Goal: Task Accomplishment & Management: Manage account settings

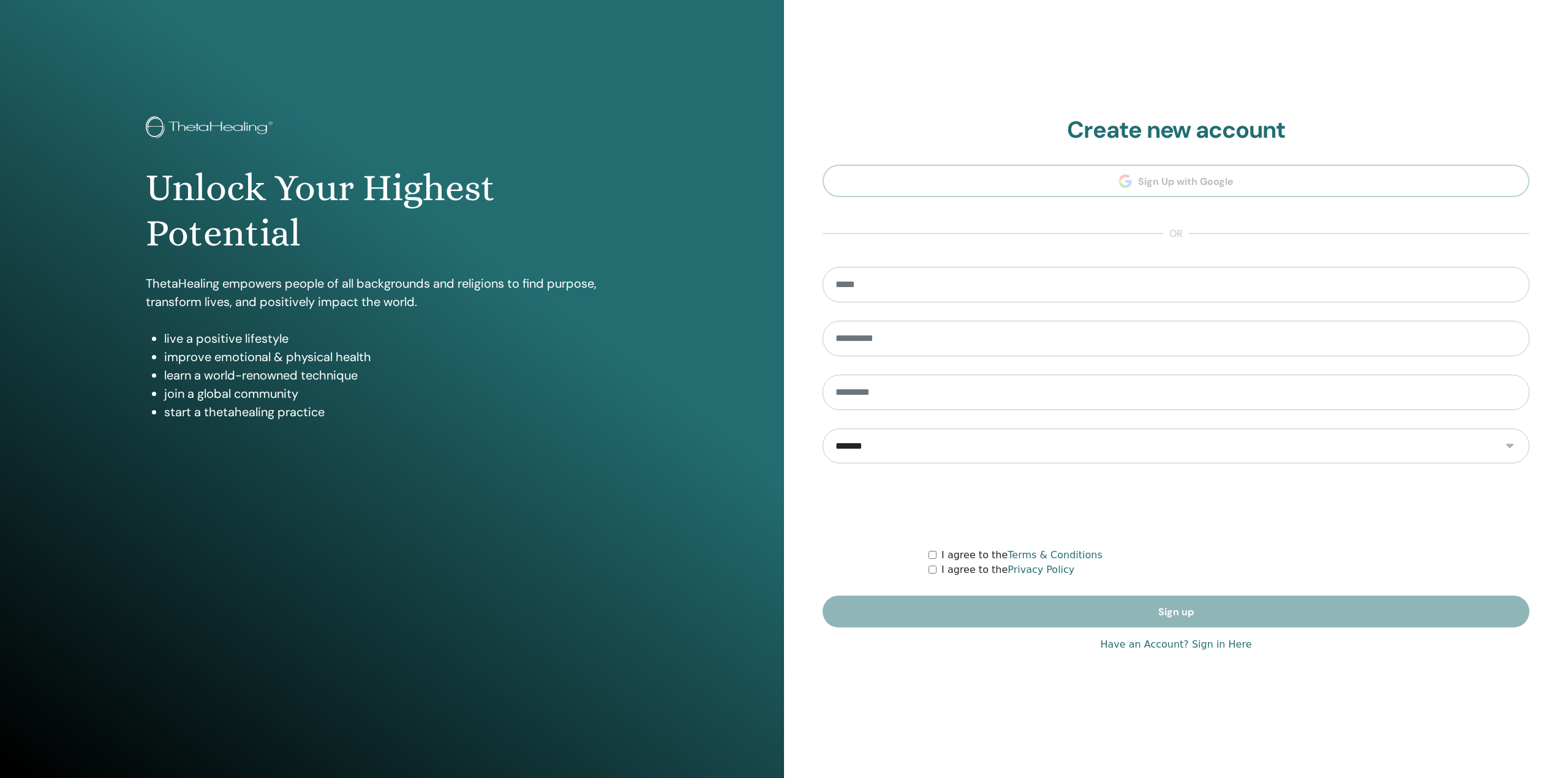
type input "**********"
click at [1229, 643] on link "Have an Account? Sign in Here" at bounding box center [1176, 645] width 151 height 15
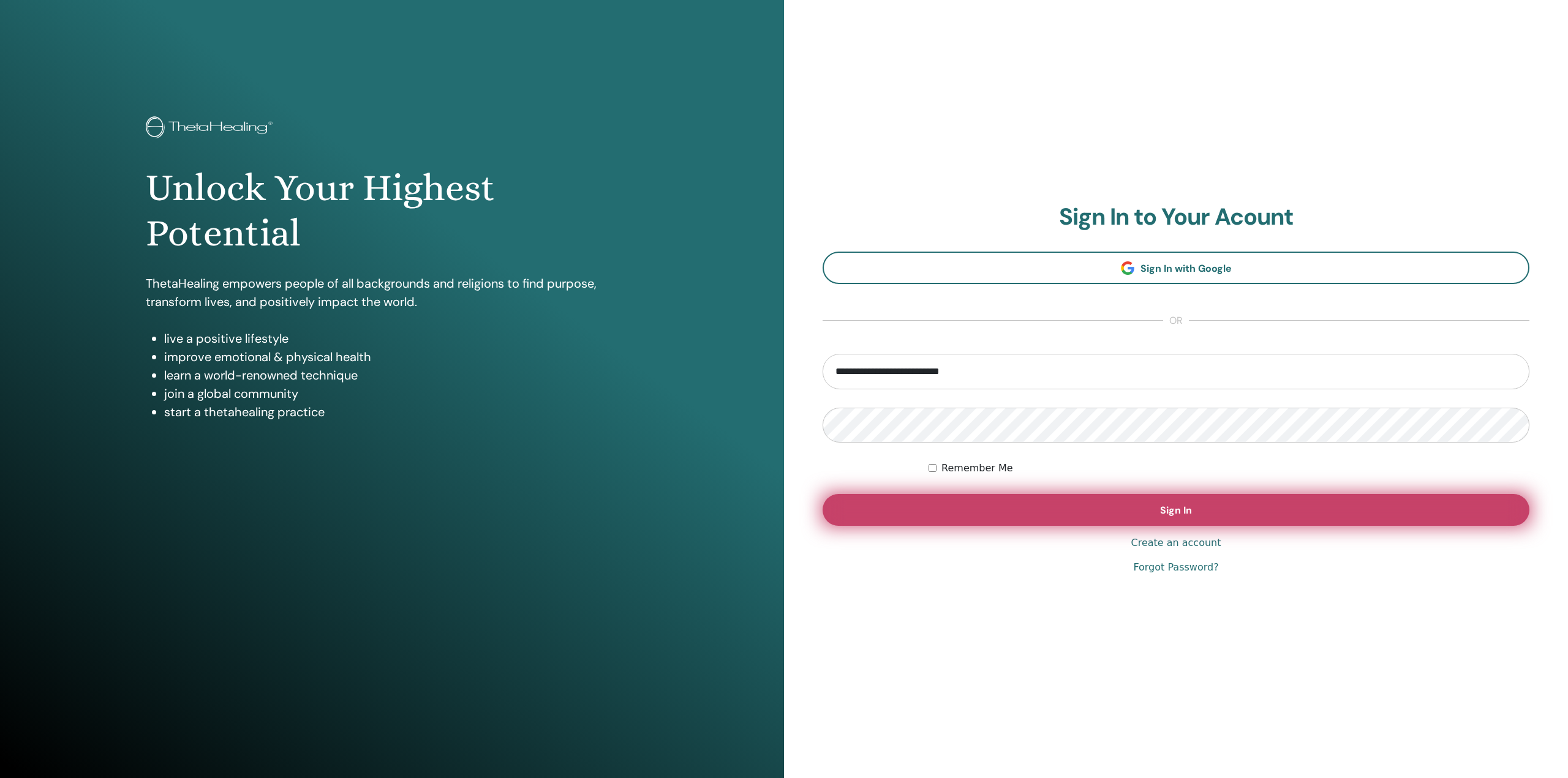
click at [1163, 506] on span "Sign In" at bounding box center [1176, 510] width 32 height 13
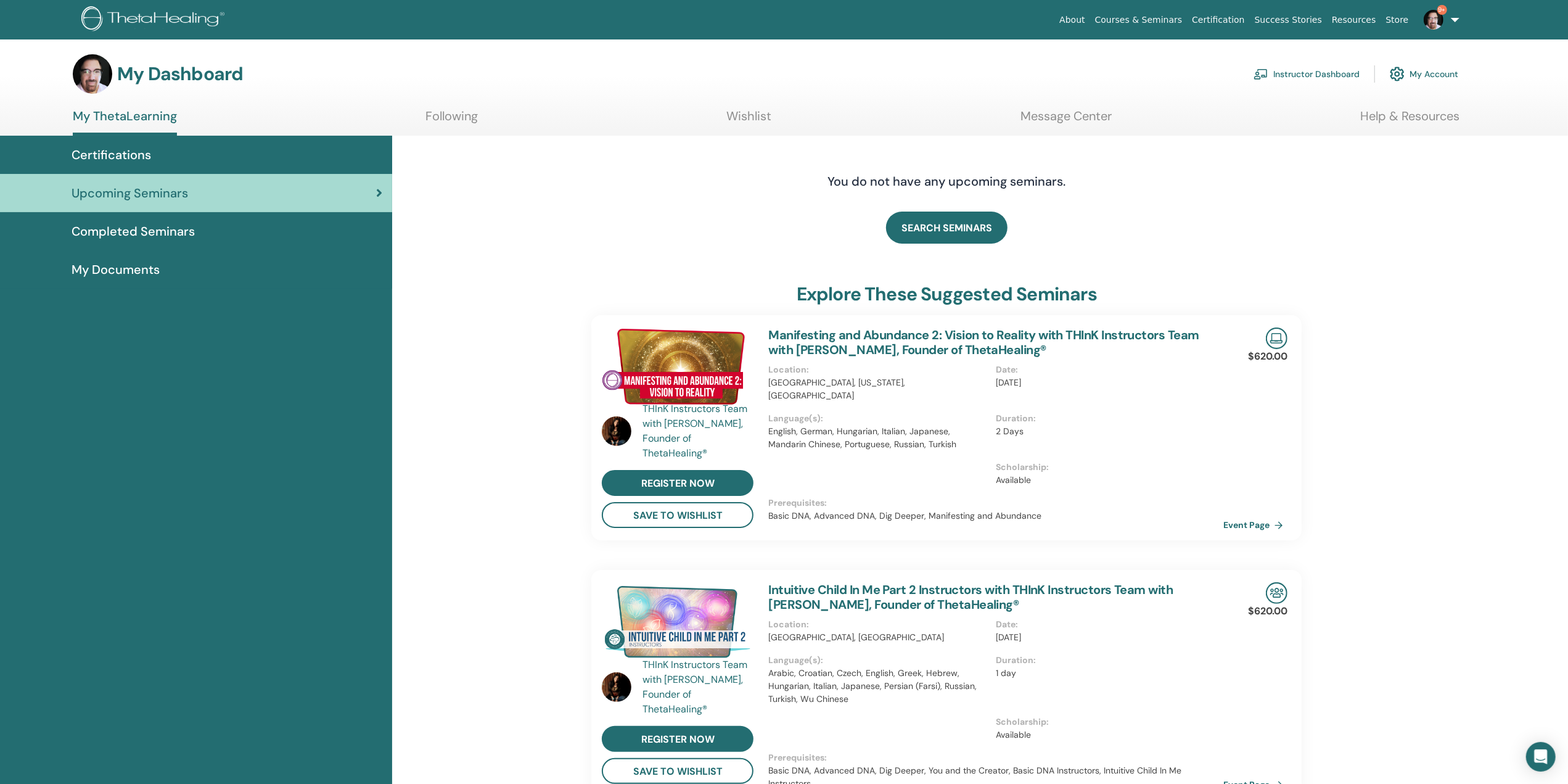
click at [1307, 72] on link "Instructor Dashboard" at bounding box center [1307, 74] width 106 height 27
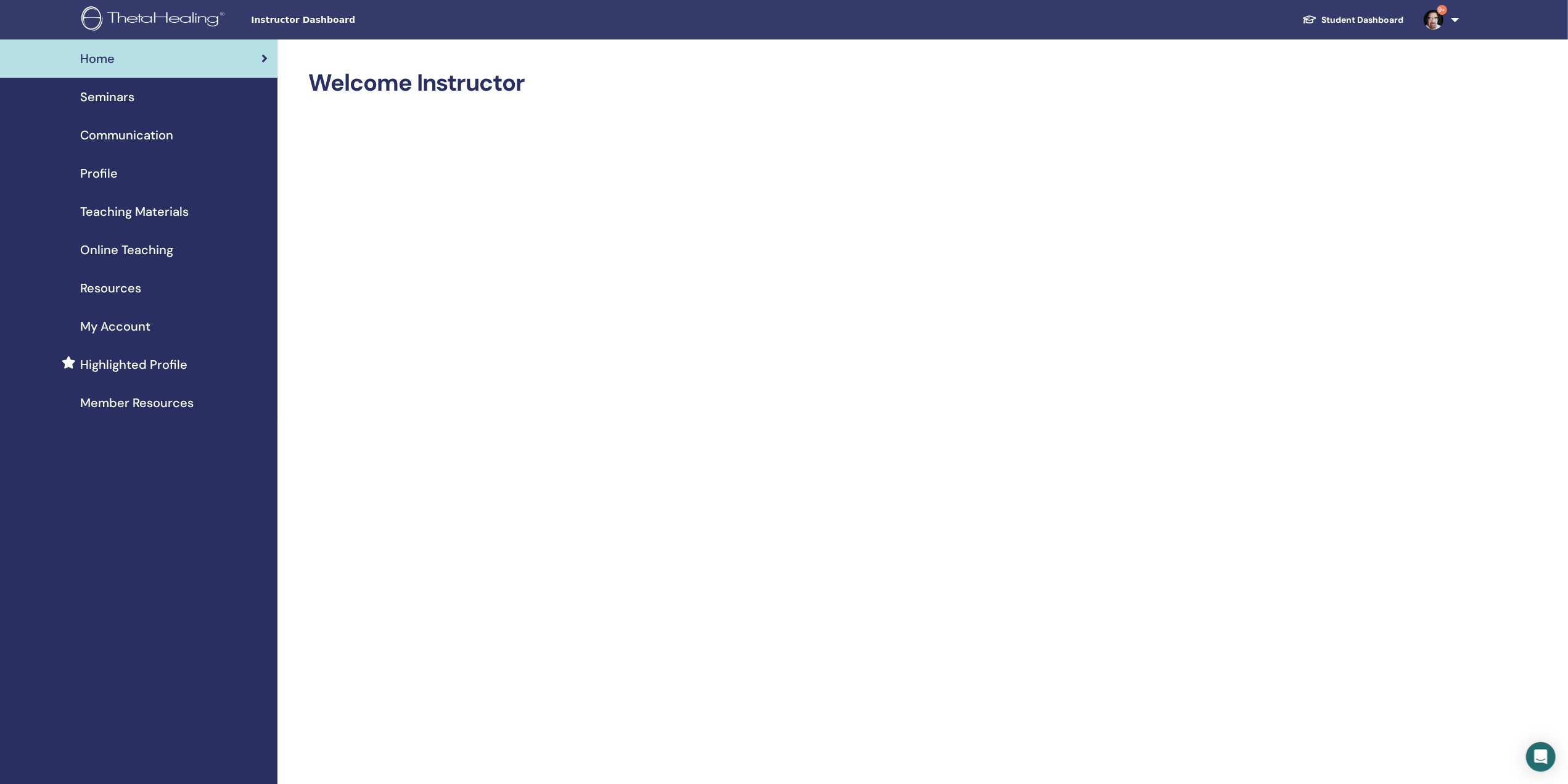
click at [124, 93] on span "Seminars" at bounding box center [107, 96] width 54 height 19
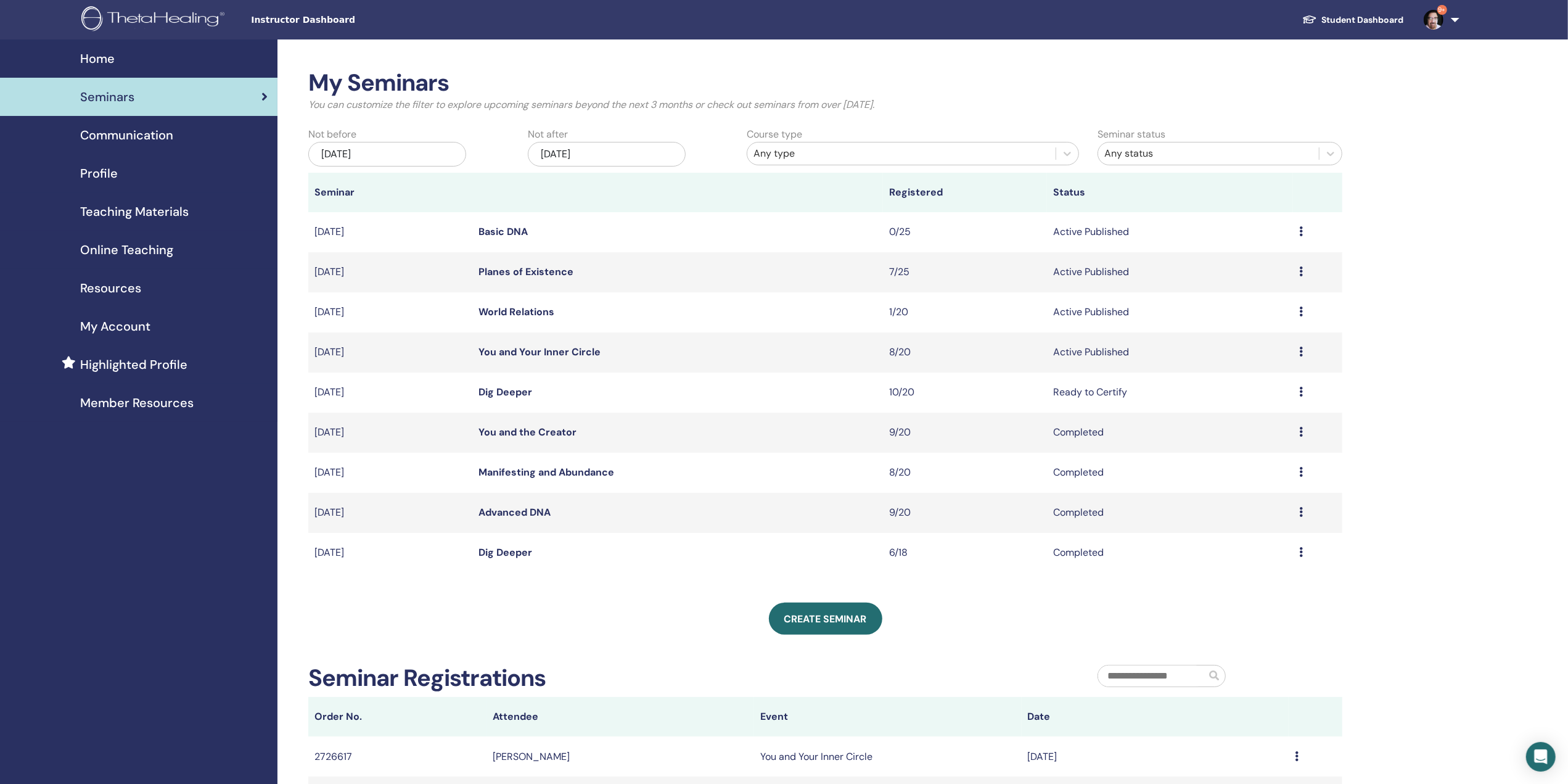
click at [431, 150] on div "Jun/12, 2025" at bounding box center [387, 154] width 158 height 25
click at [407, 199] on div "2025" at bounding box center [387, 198] width 148 height 10
click at [403, 196] on span "Choose Date" at bounding box center [403, 196] width 8 height 8
click at [404, 303] on div "2023" at bounding box center [387, 308] width 73 height 13
click at [403, 231] on div "1" at bounding box center [407, 237] width 16 height 16
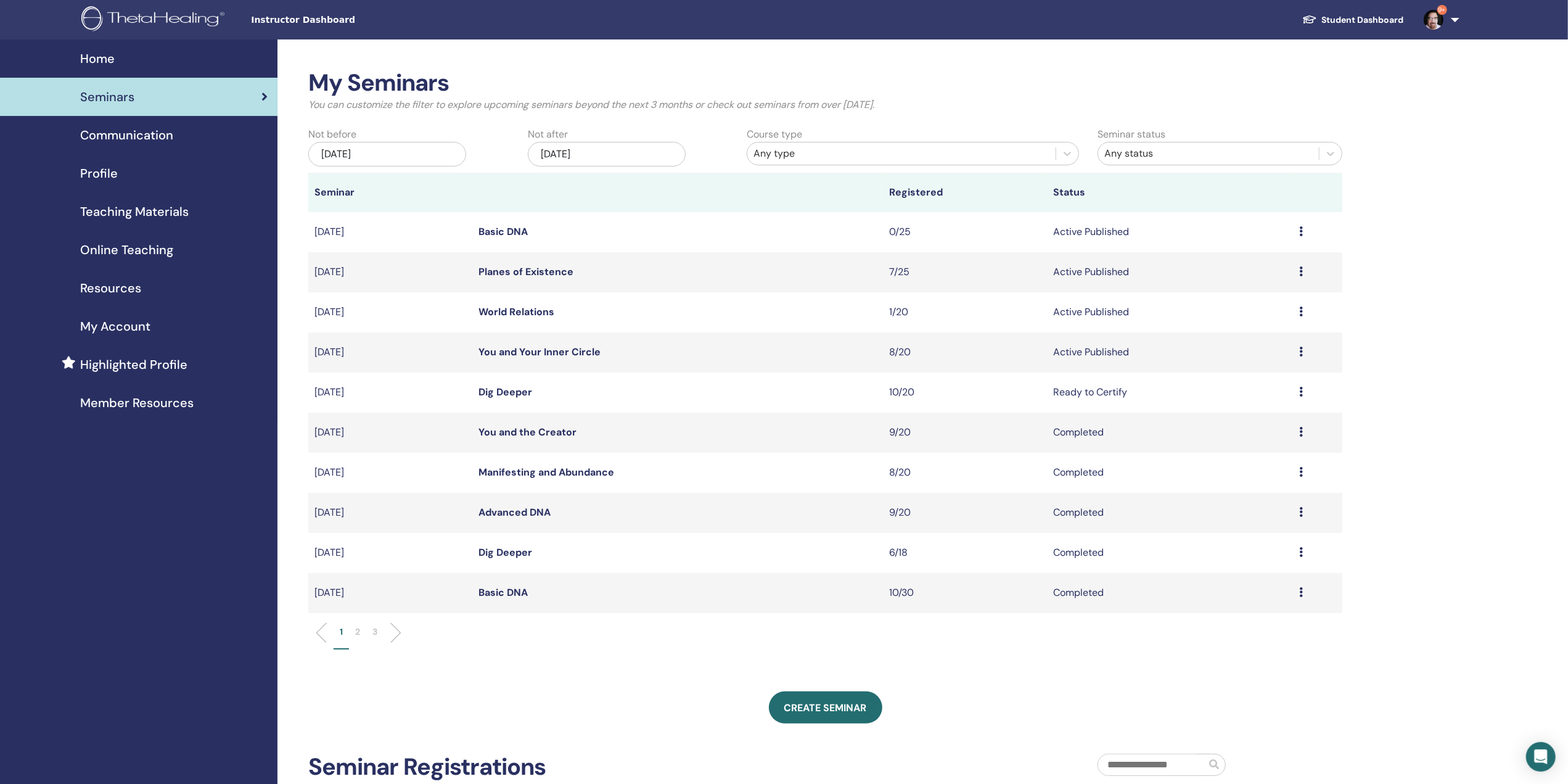
click at [358, 631] on p "2" at bounding box center [357, 632] width 5 height 13
click at [378, 626] on p "3" at bounding box center [375, 632] width 5 height 13
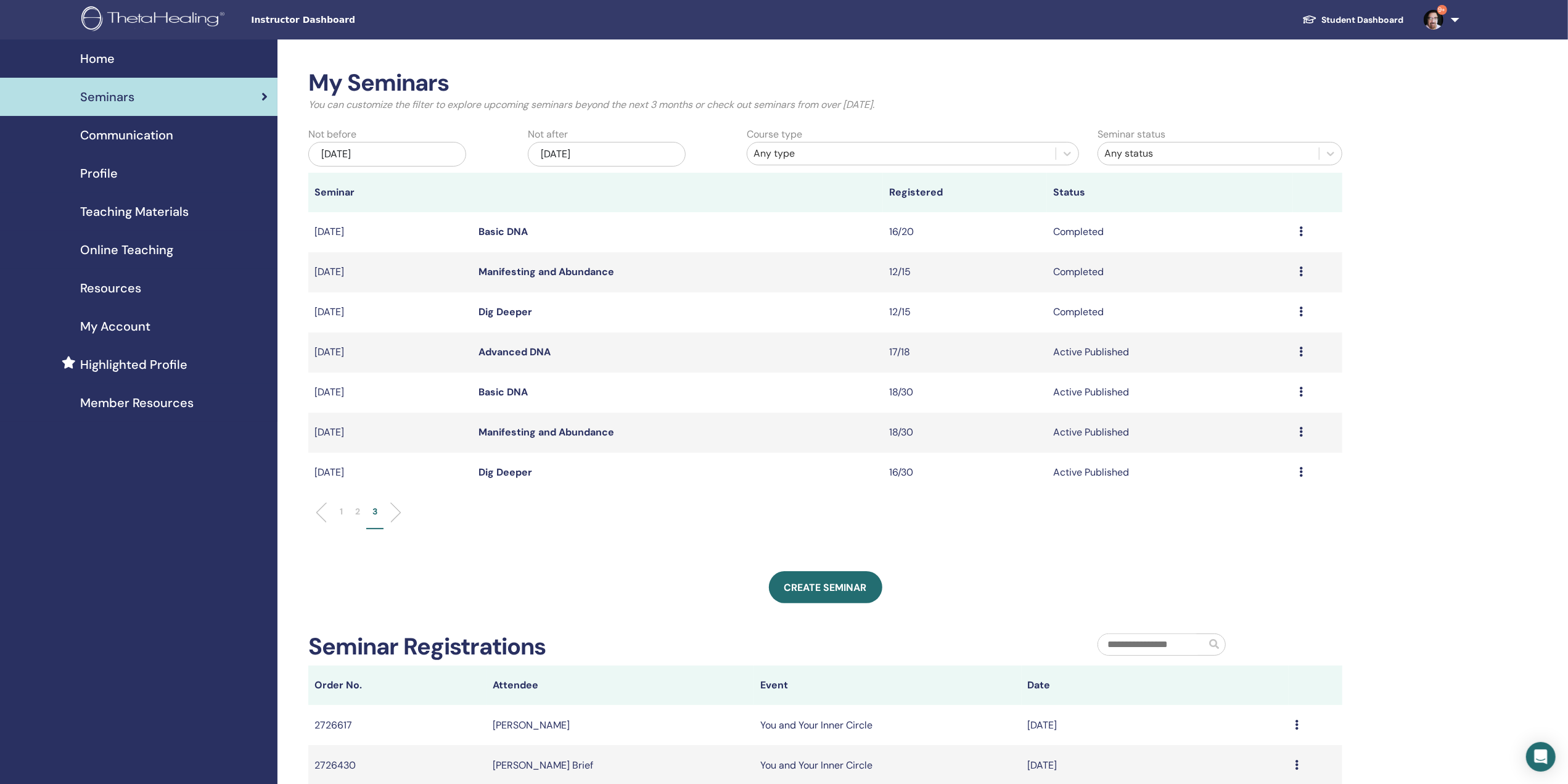
click at [1301, 229] on icon at bounding box center [1301, 231] width 4 height 10
click at [1239, 258] on link "Attendees" at bounding box center [1223, 257] width 47 height 13
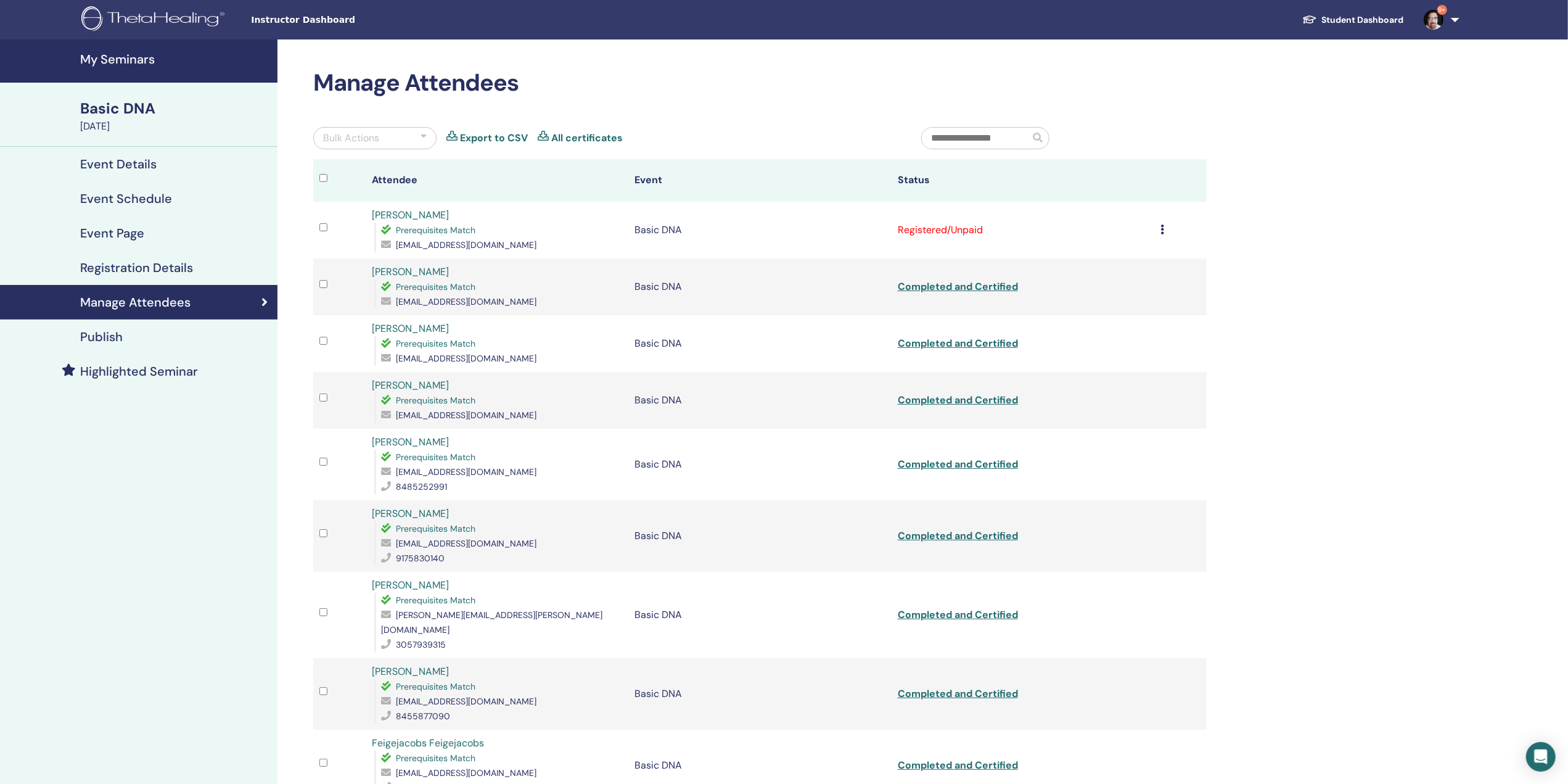
click at [122, 124] on div "March 10, 2024" at bounding box center [175, 126] width 190 height 15
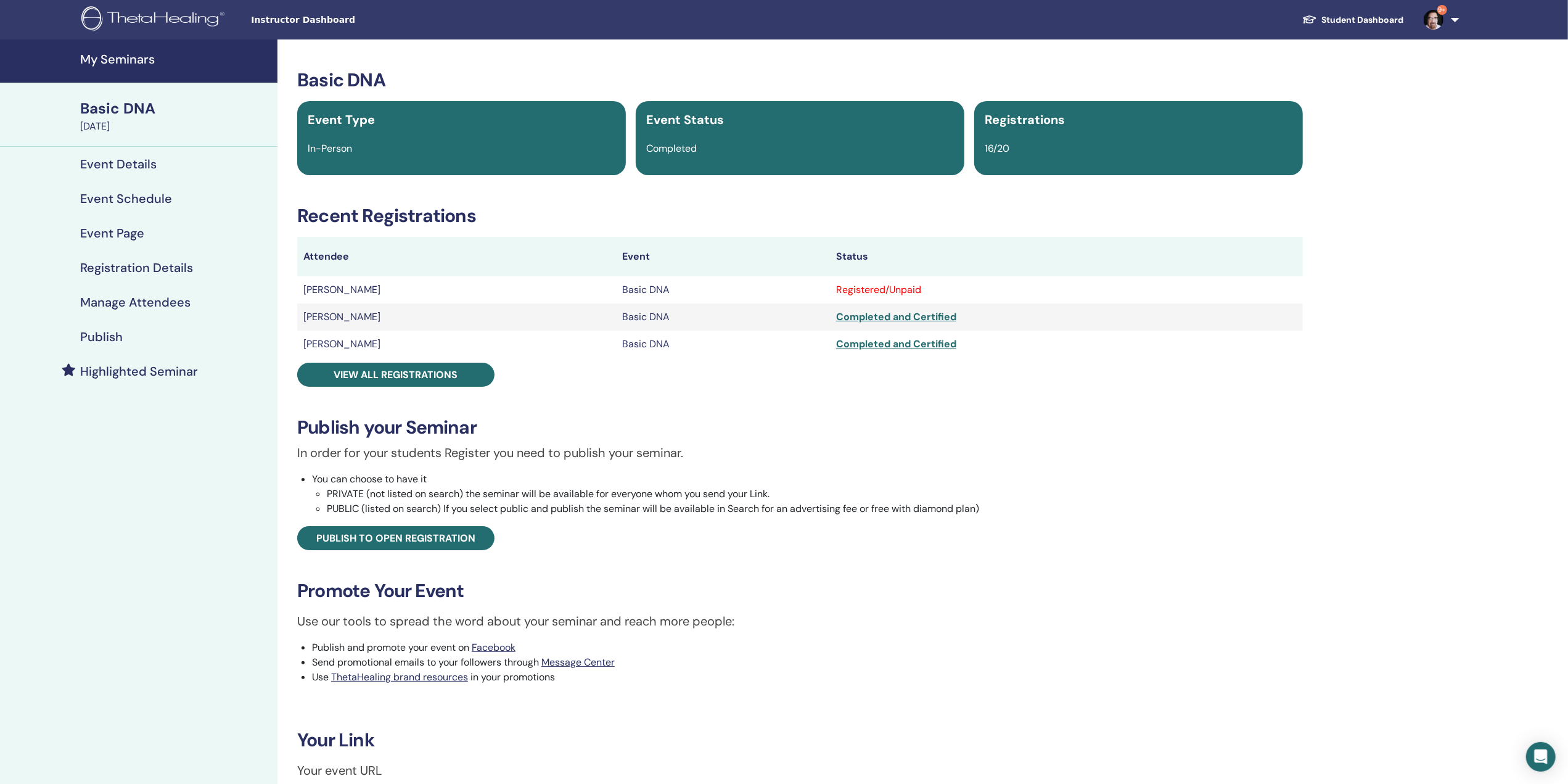
click at [122, 124] on div "March 10, 2024" at bounding box center [175, 126] width 190 height 15
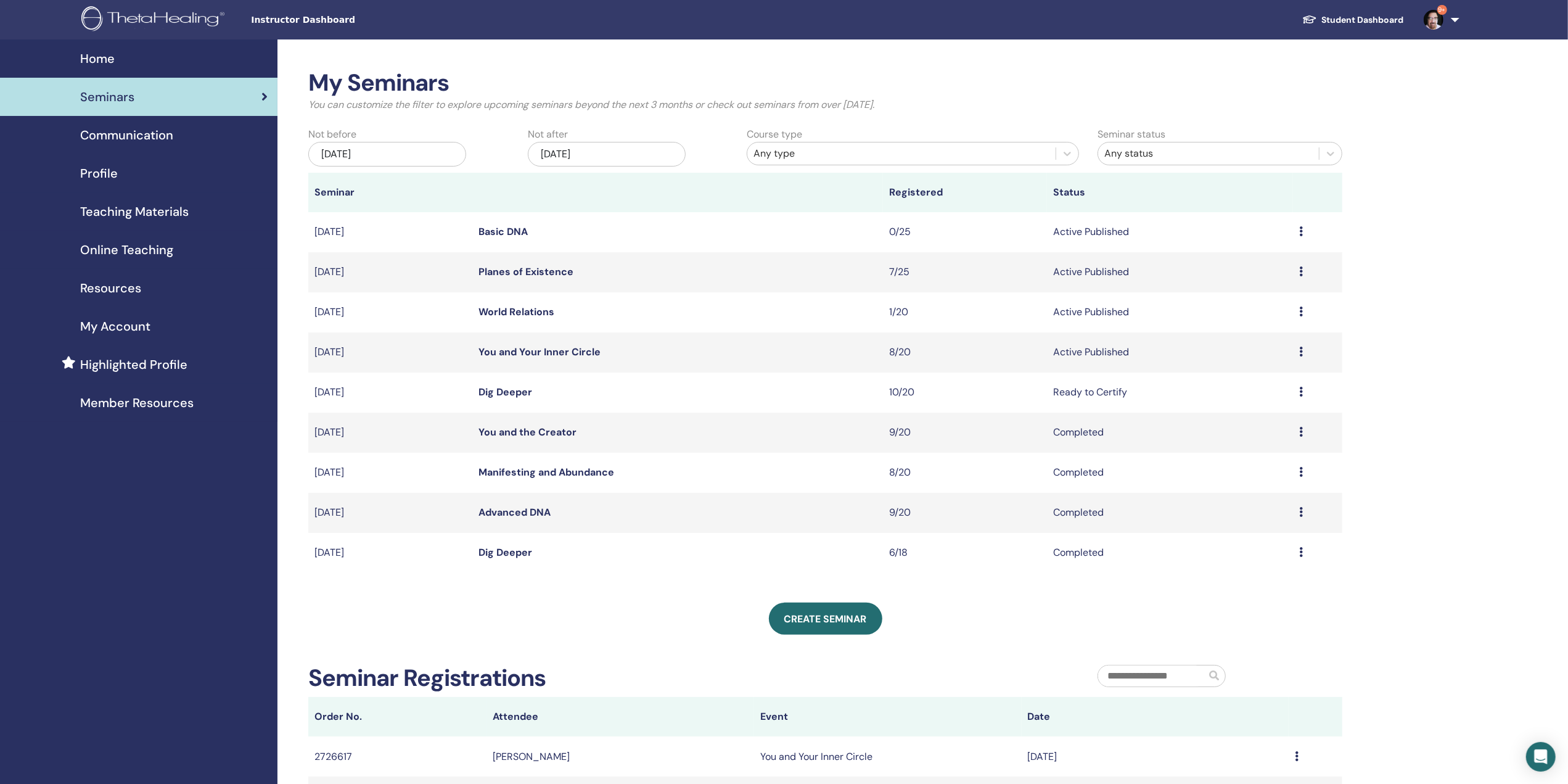
click at [389, 146] on div "[DATE]" at bounding box center [387, 154] width 158 height 25
click at [406, 196] on div "2025" at bounding box center [387, 198] width 148 height 10
click at [406, 196] on span "Choose Date" at bounding box center [403, 196] width 8 height 8
click at [403, 302] on div "2023" at bounding box center [387, 308] width 73 height 13
click at [393, 249] on div "7" at bounding box center [387, 258] width 16 height 16
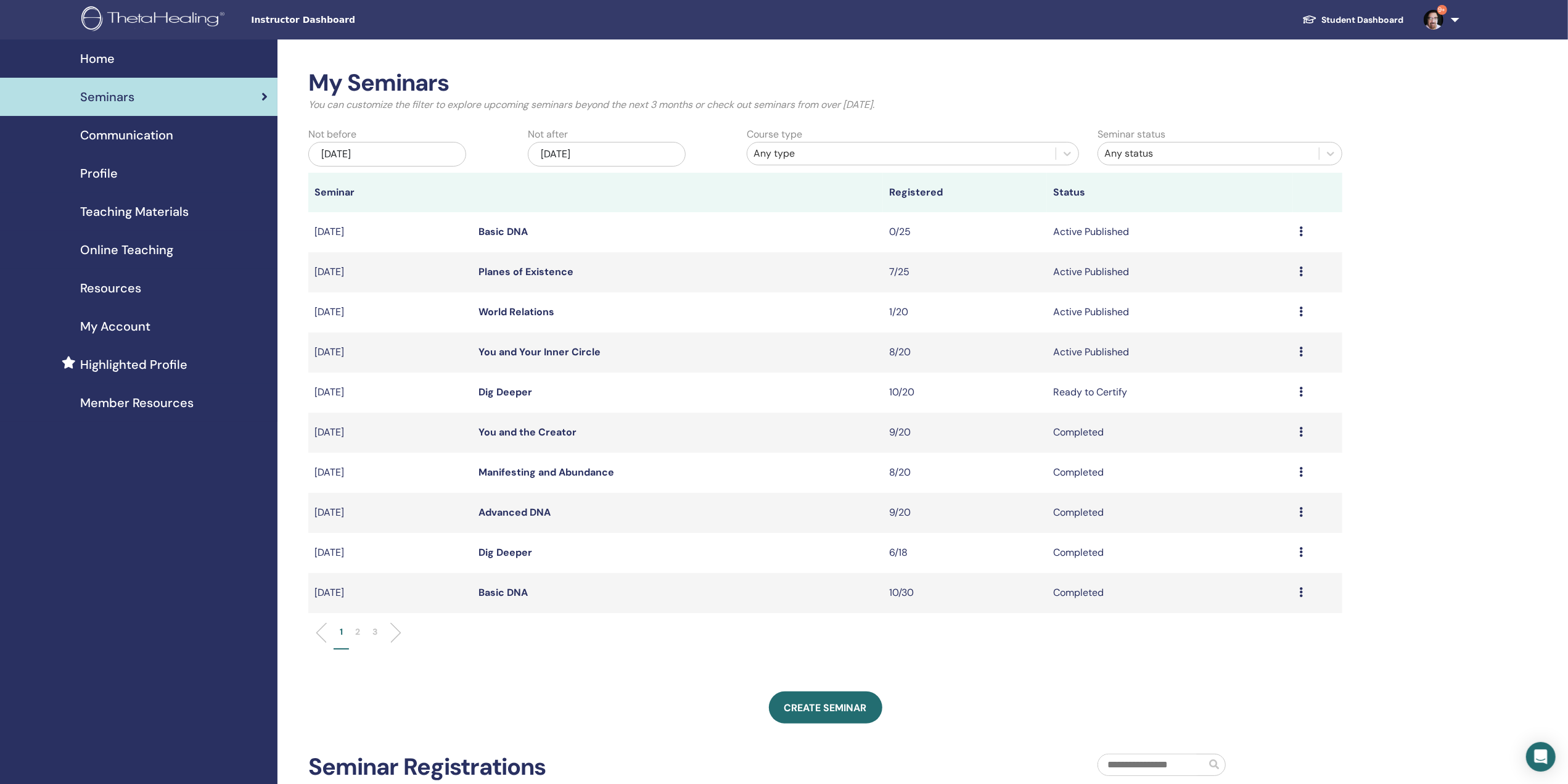
click at [375, 631] on p "3" at bounding box center [375, 632] width 5 height 13
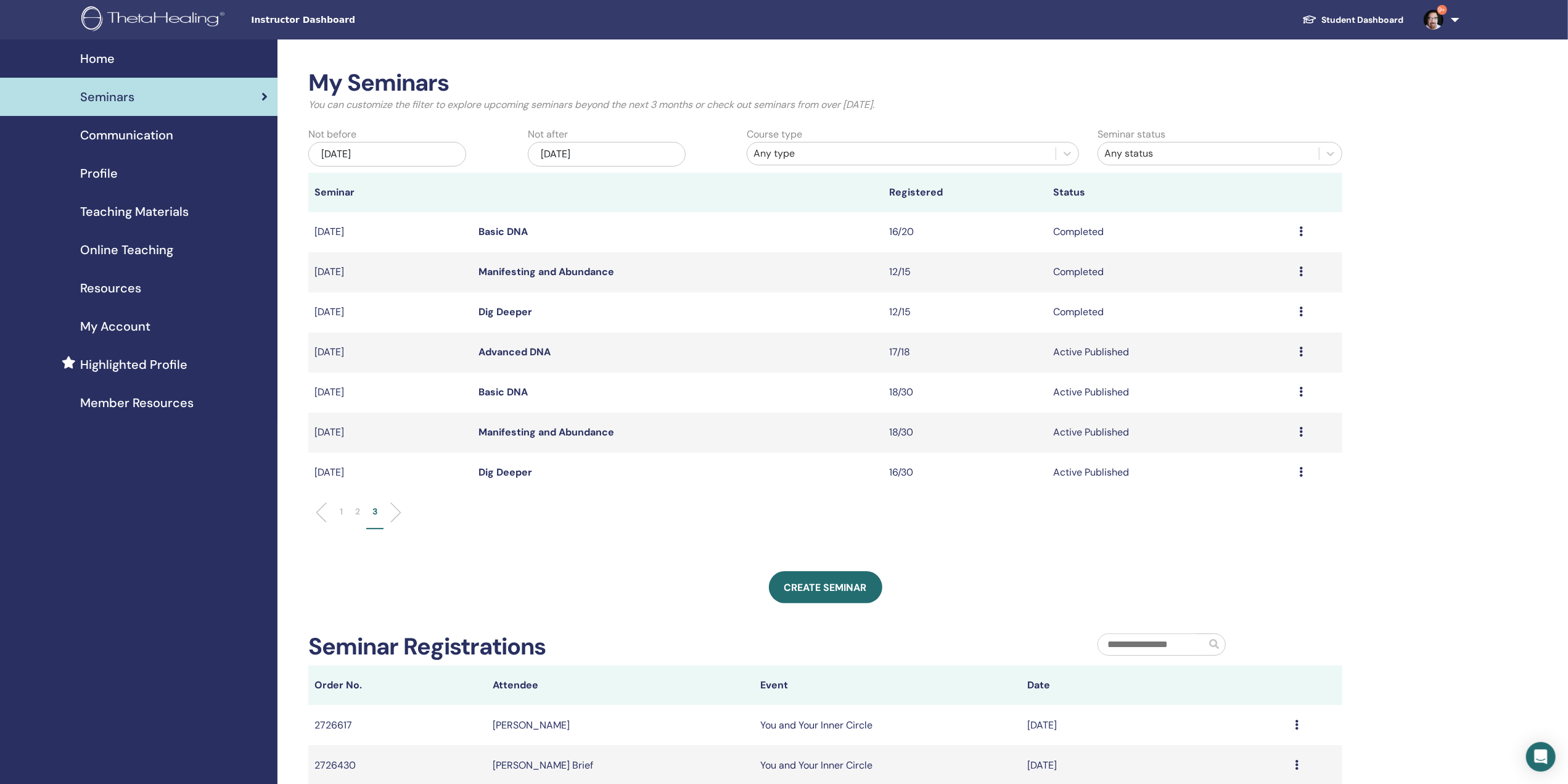
click at [357, 508] on p "2" at bounding box center [357, 511] width 5 height 13
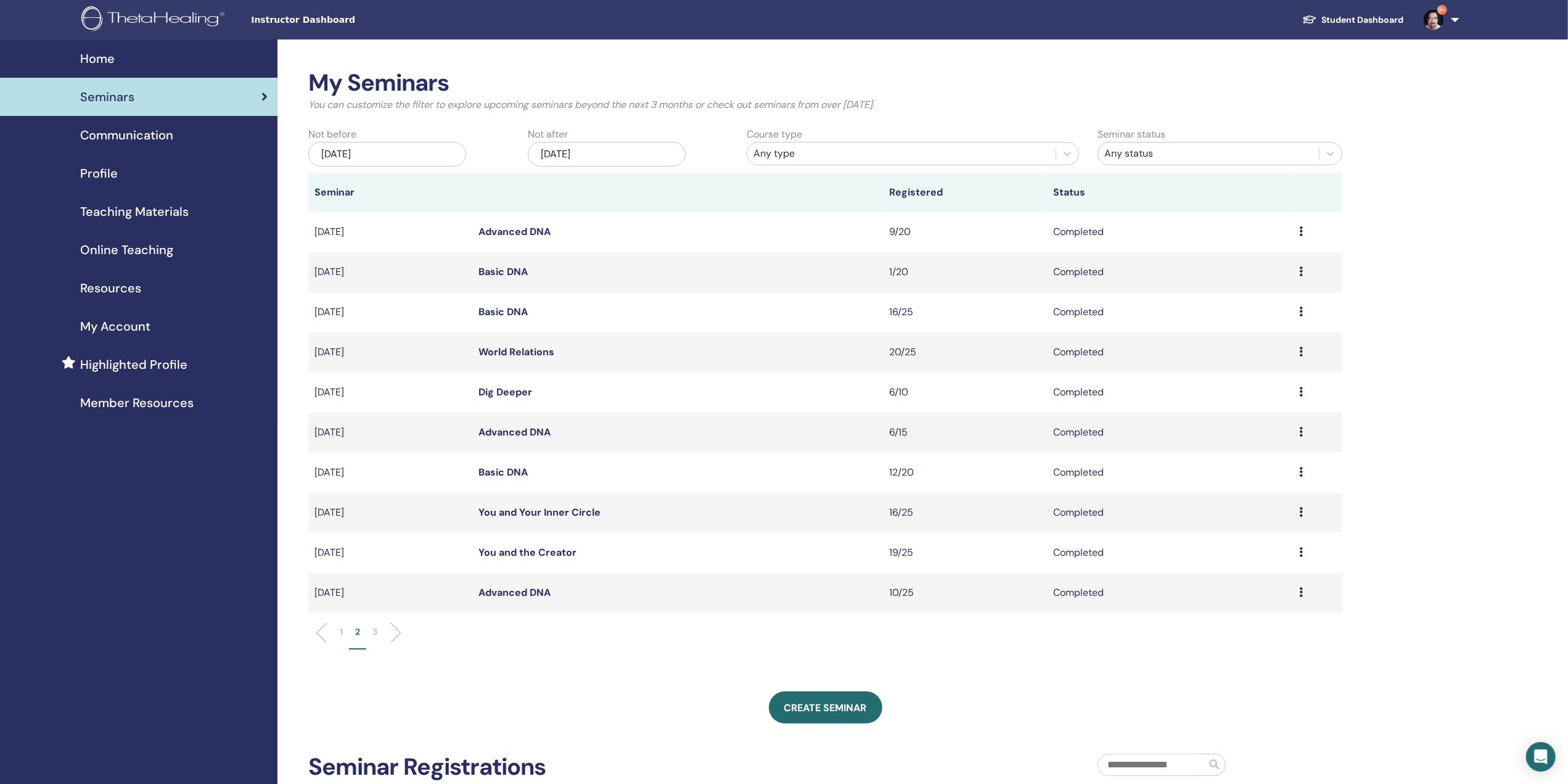
click at [1299, 470] on td "Preview Attendees" at bounding box center [1318, 473] width 49 height 40
click at [1300, 476] on icon at bounding box center [1301, 472] width 4 height 10
click at [1227, 503] on link "Attendees" at bounding box center [1222, 504] width 47 height 13
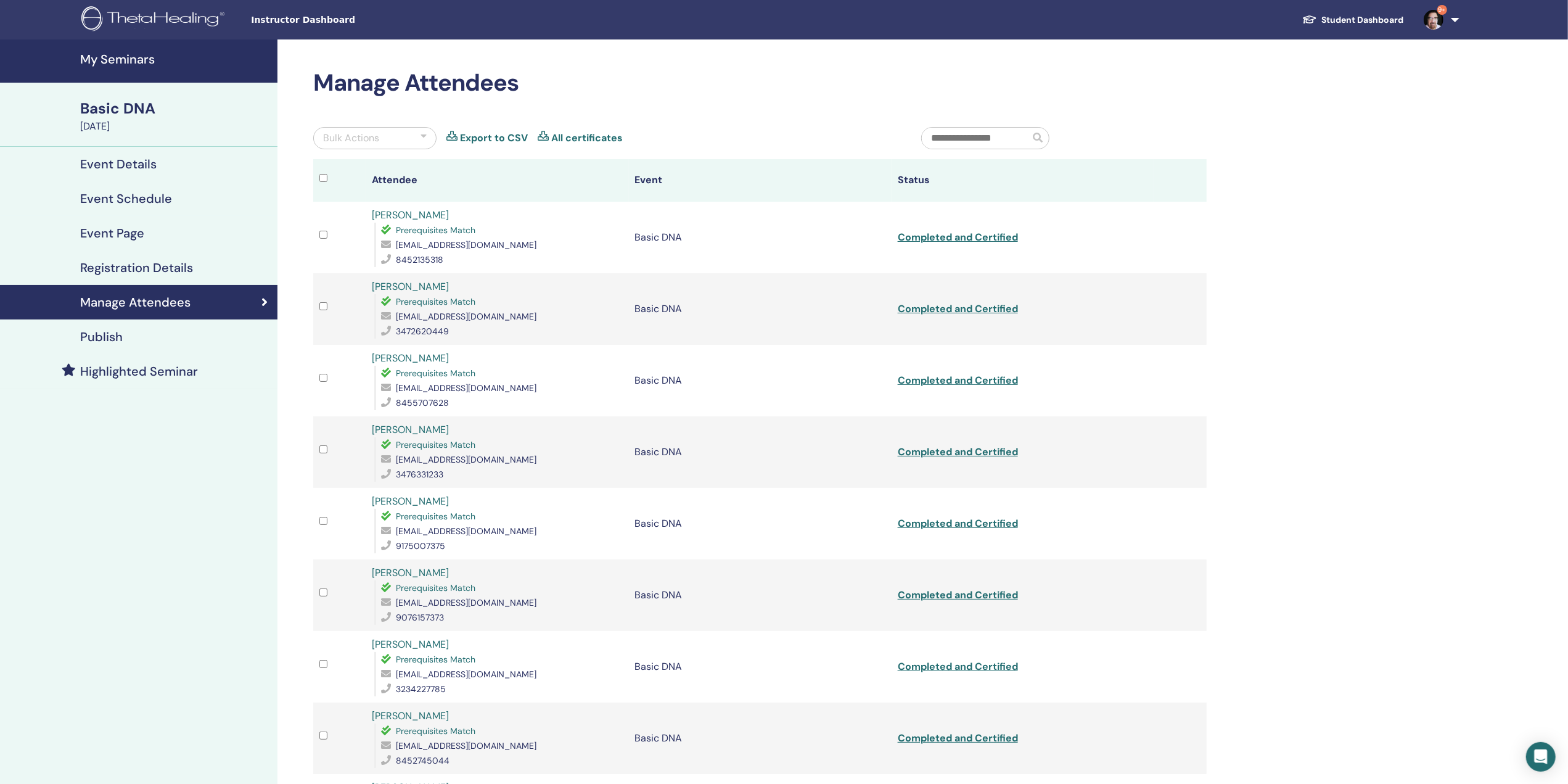
drag, startPoint x: 1565, startPoint y: 367, endPoint x: 1562, endPoint y: 404, distance: 37.1
click at [1562, 404] on div "My Seminars Basic DNA July 28, 2024 Event Details Event Schedule Event Page Reg…" at bounding box center [784, 661] width 1568 height 1242
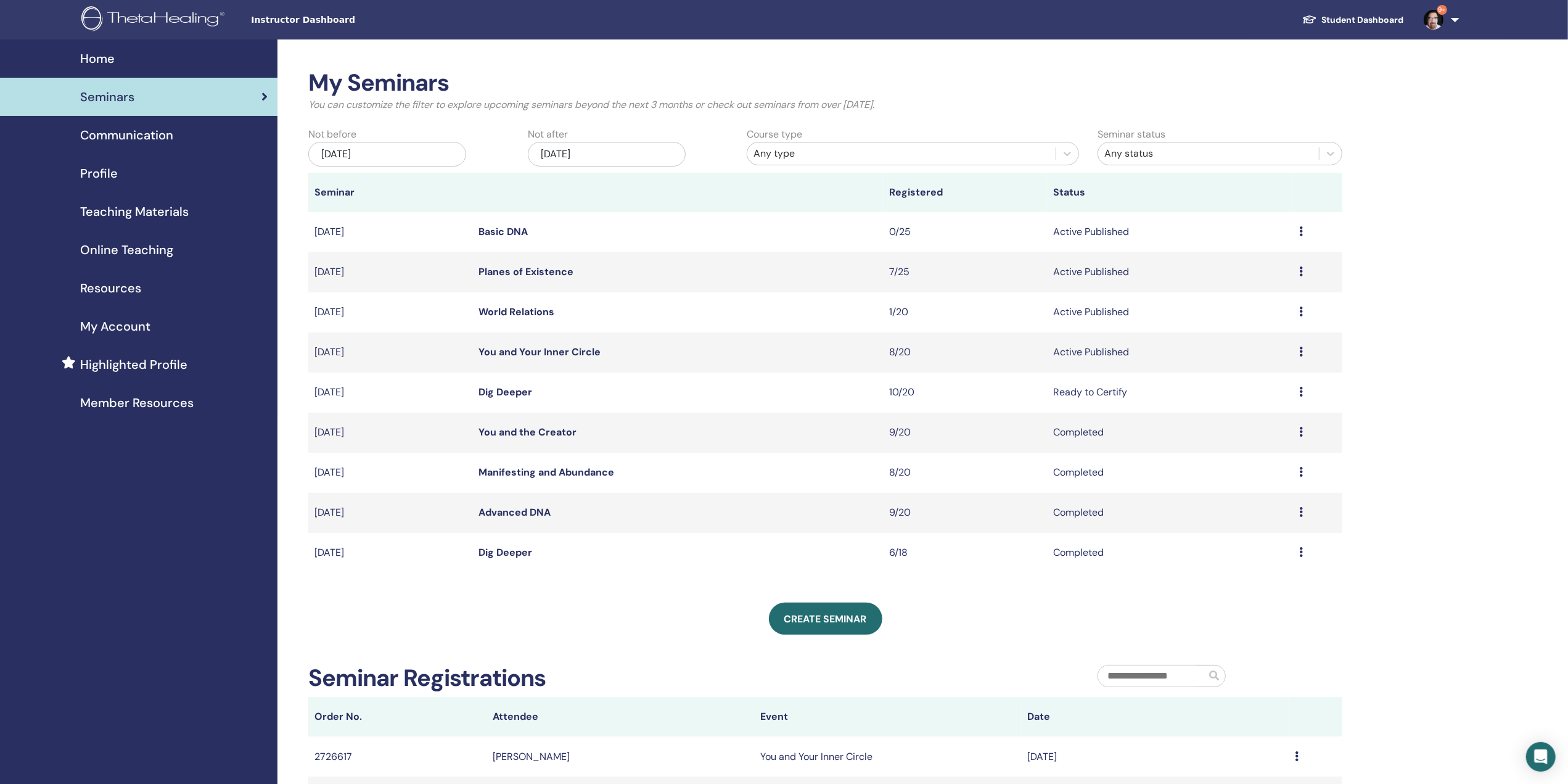
click at [495, 432] on link "You and the Creator" at bounding box center [527, 432] width 98 height 13
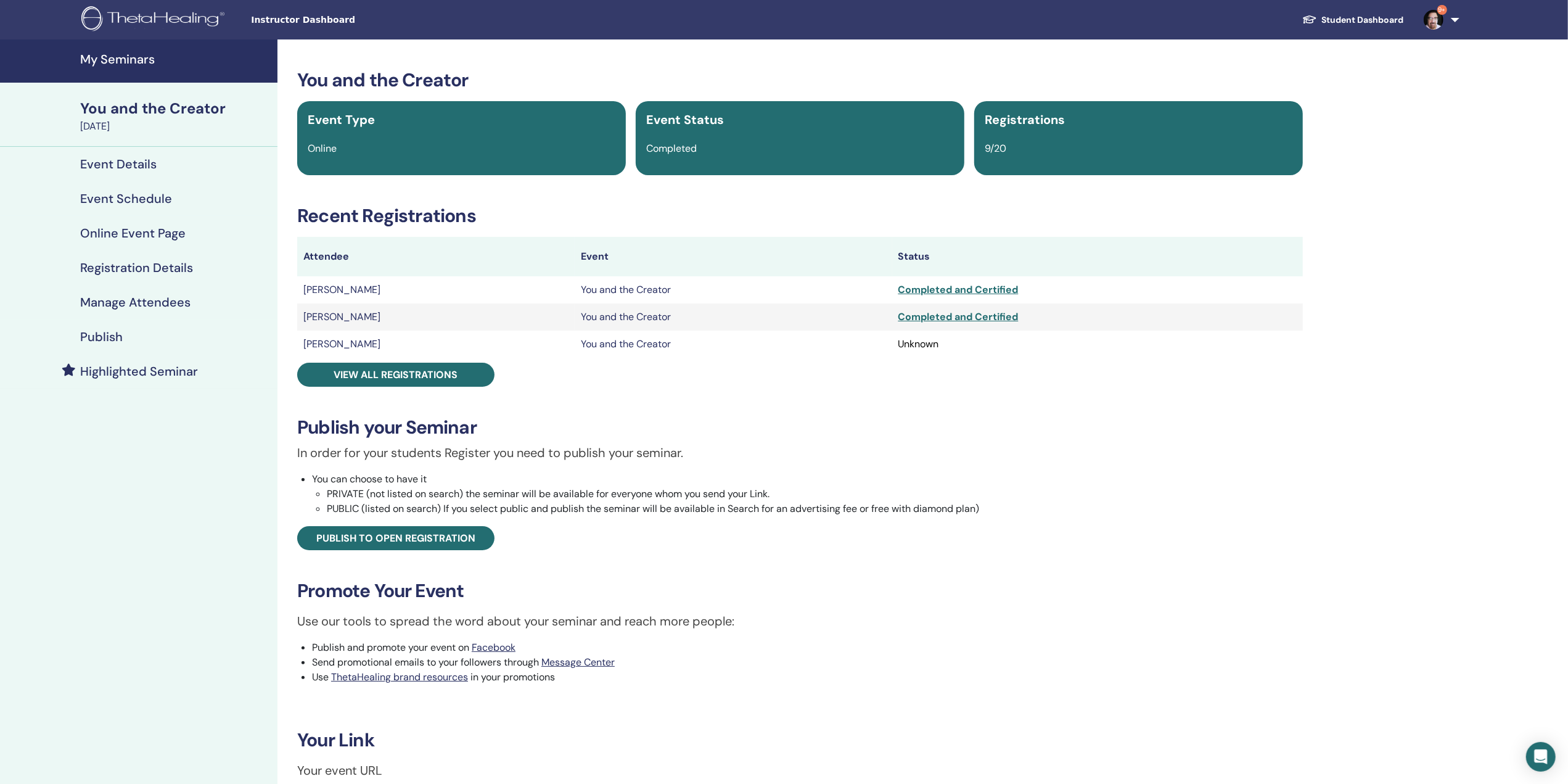
click at [109, 336] on h4 "Publish" at bounding box center [101, 337] width 43 height 15
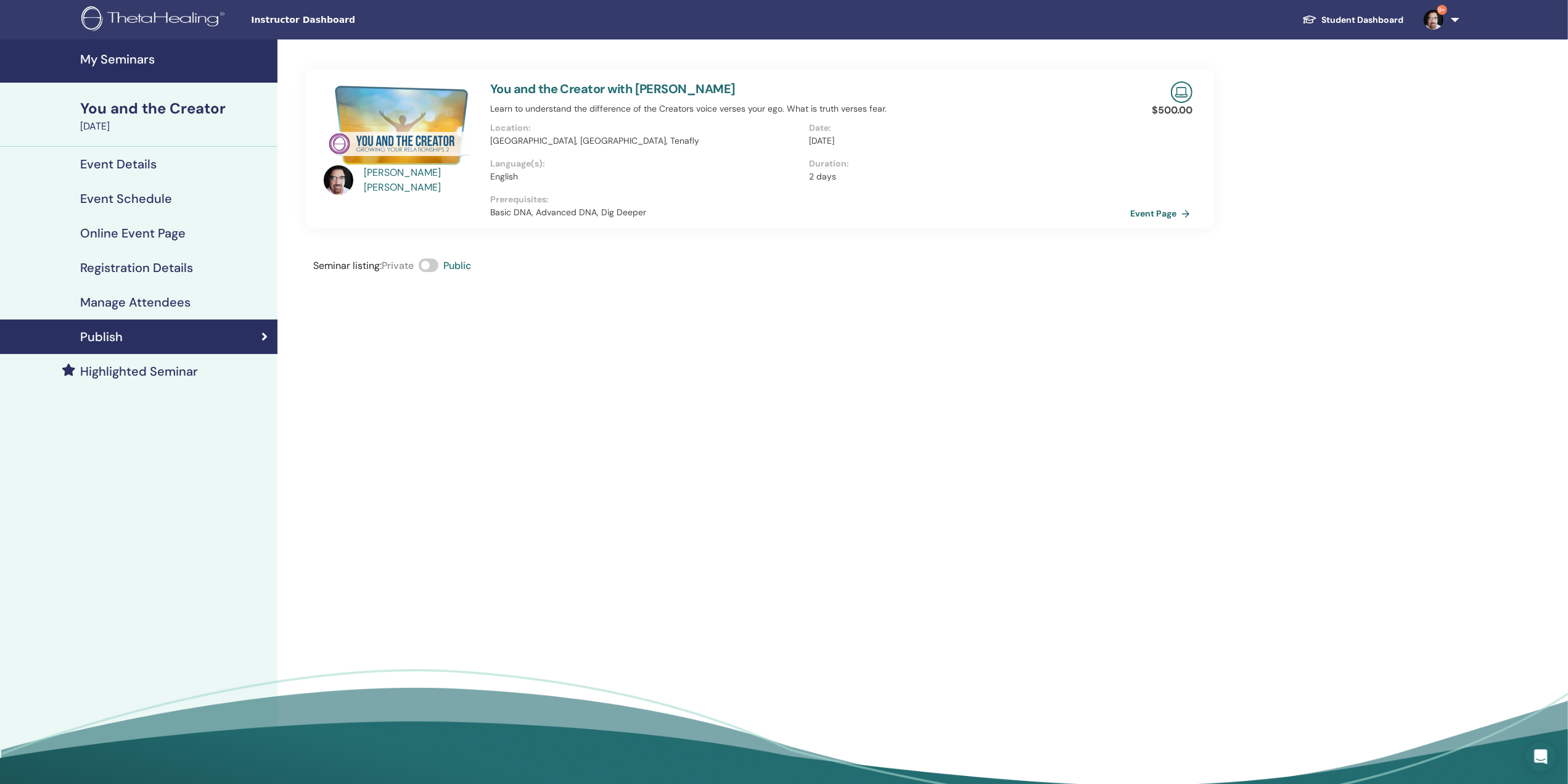
click at [1140, 213] on link "Event Page" at bounding box center [1163, 214] width 65 height 19
click at [1141, 211] on link "Event Page" at bounding box center [1163, 214] width 65 height 19
click at [1153, 208] on link "Event Page" at bounding box center [1163, 214] width 65 height 19
click at [1184, 209] on link "Event Page" at bounding box center [1163, 214] width 65 height 19
click at [1184, 211] on link "Event Page" at bounding box center [1163, 214] width 65 height 19
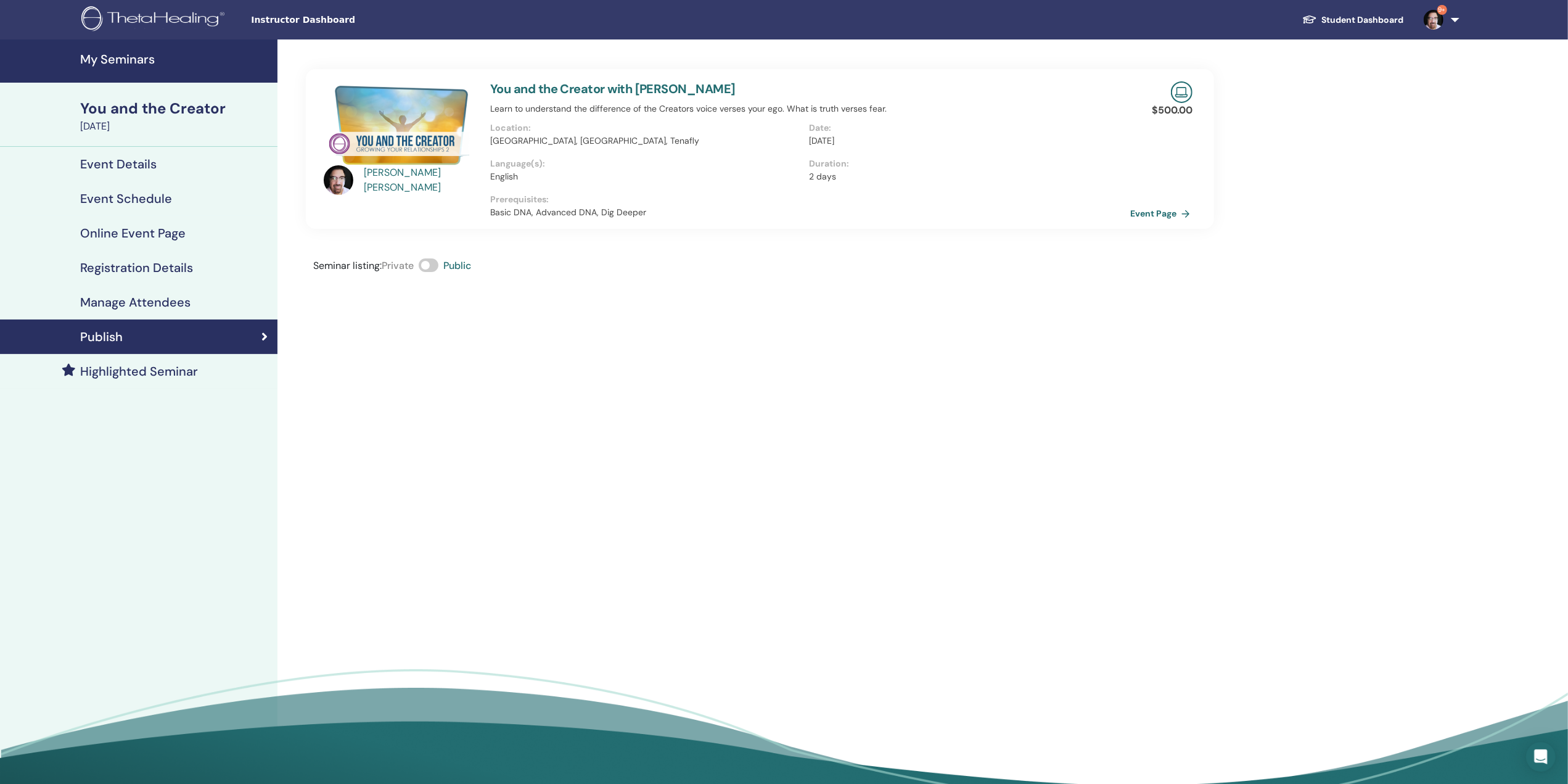
click at [1161, 208] on link "Event Page" at bounding box center [1163, 214] width 65 height 19
click at [108, 111] on div "You and the Creator" at bounding box center [175, 108] width 190 height 21
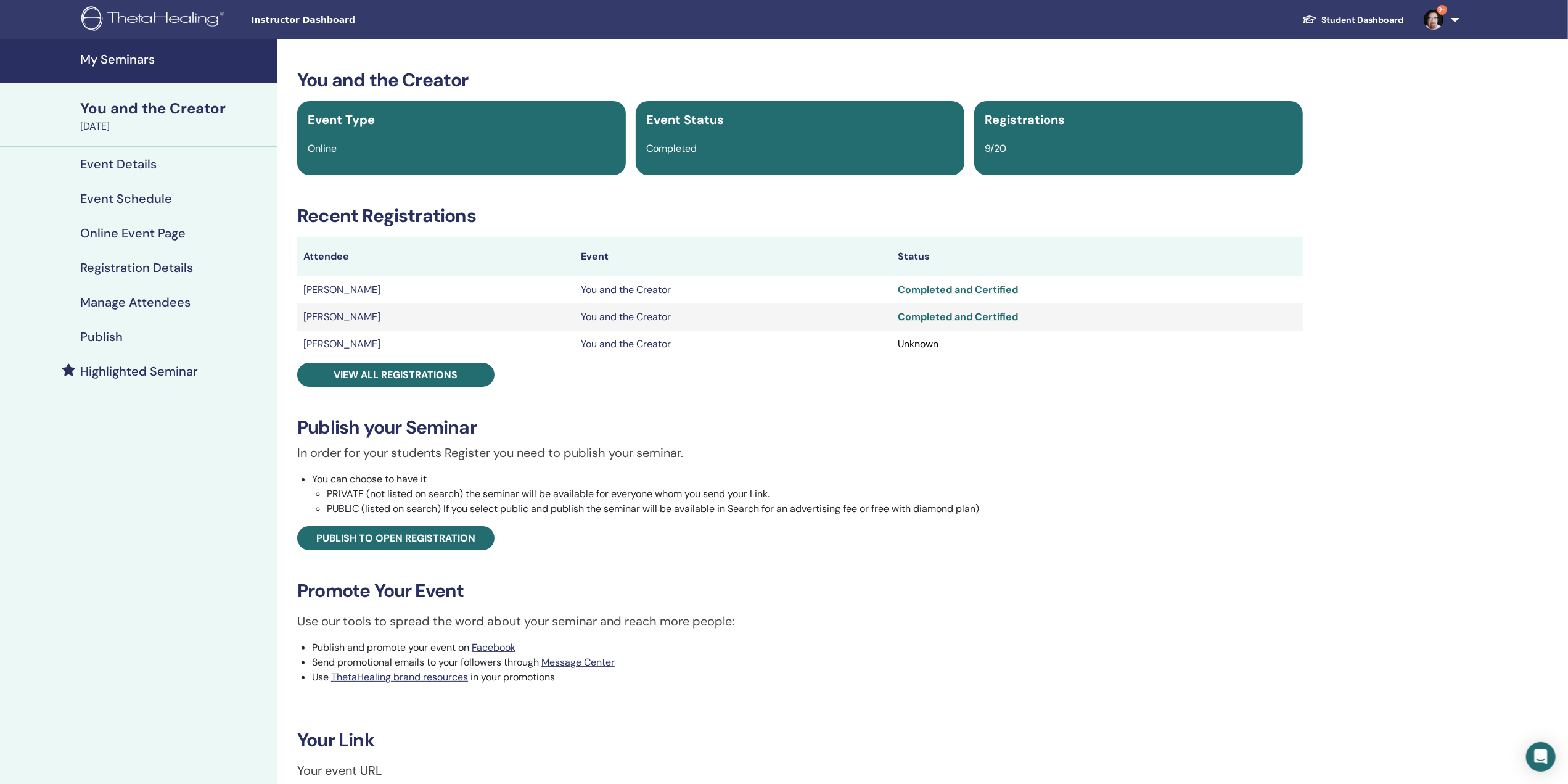
click at [133, 61] on h4 "My Seminars" at bounding box center [175, 59] width 190 height 15
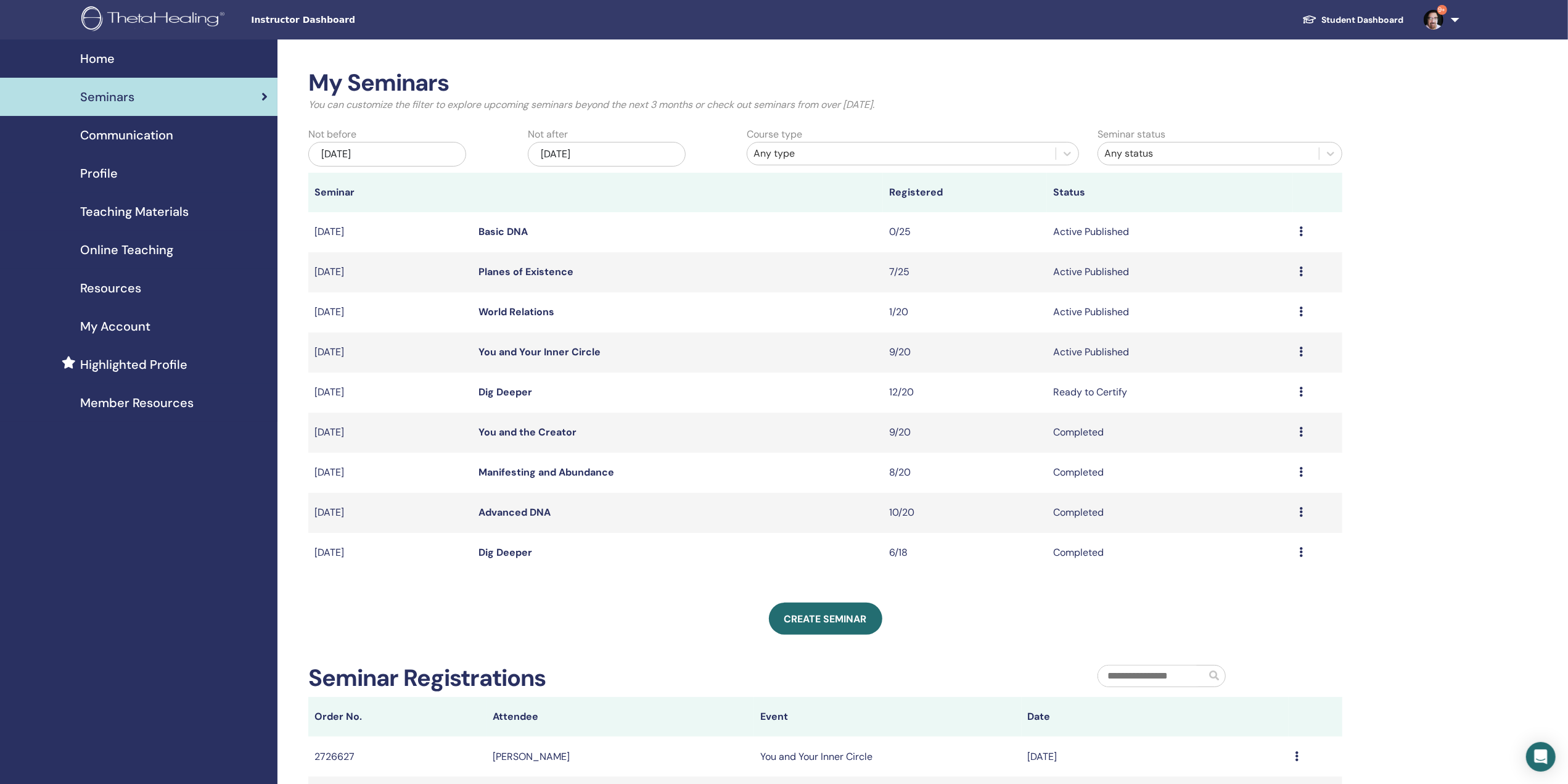
click at [534, 351] on link "You and Your Inner Circle" at bounding box center [540, 352] width 122 height 13
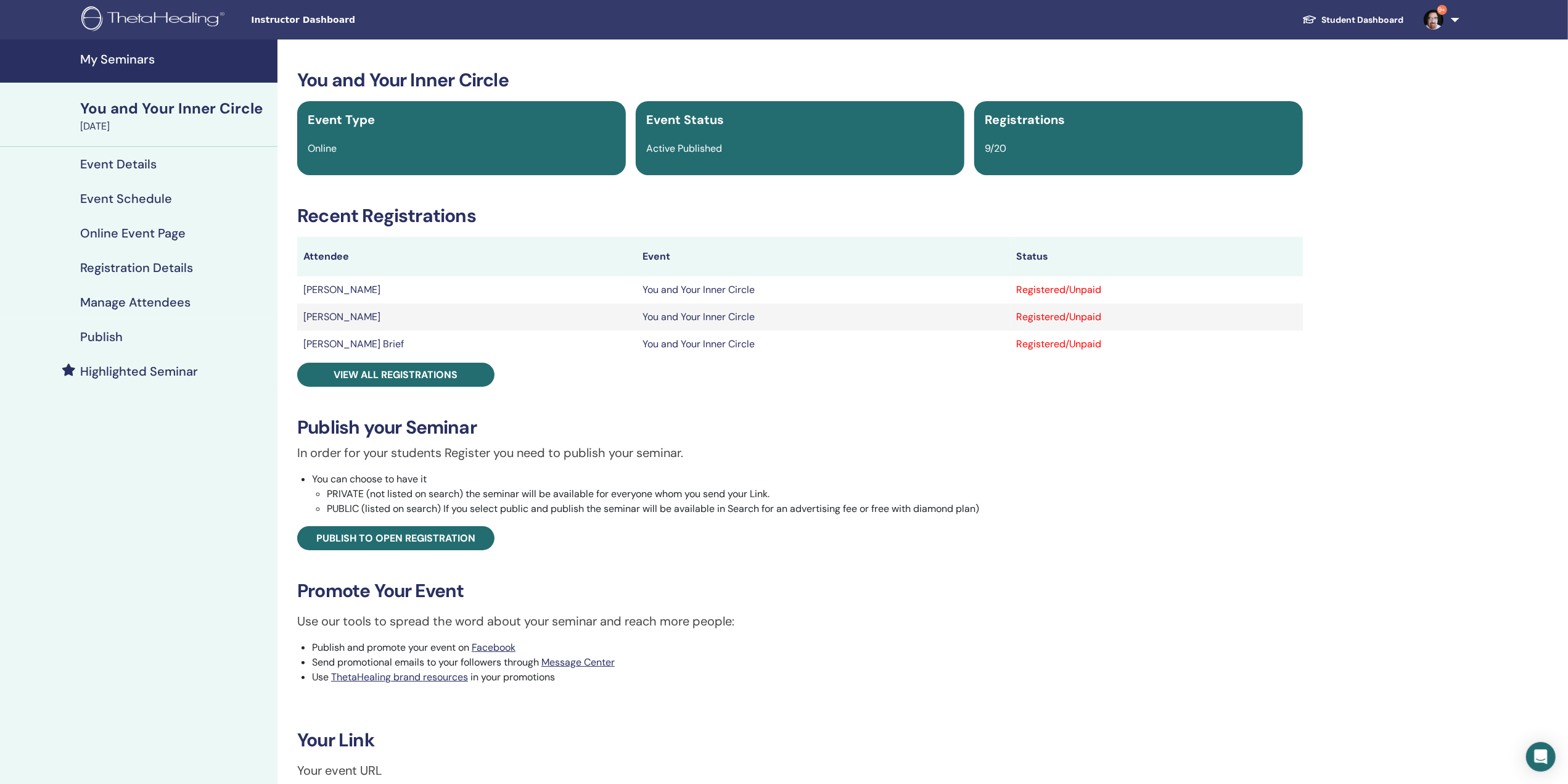
click at [100, 333] on h4 "Publish" at bounding box center [101, 337] width 43 height 15
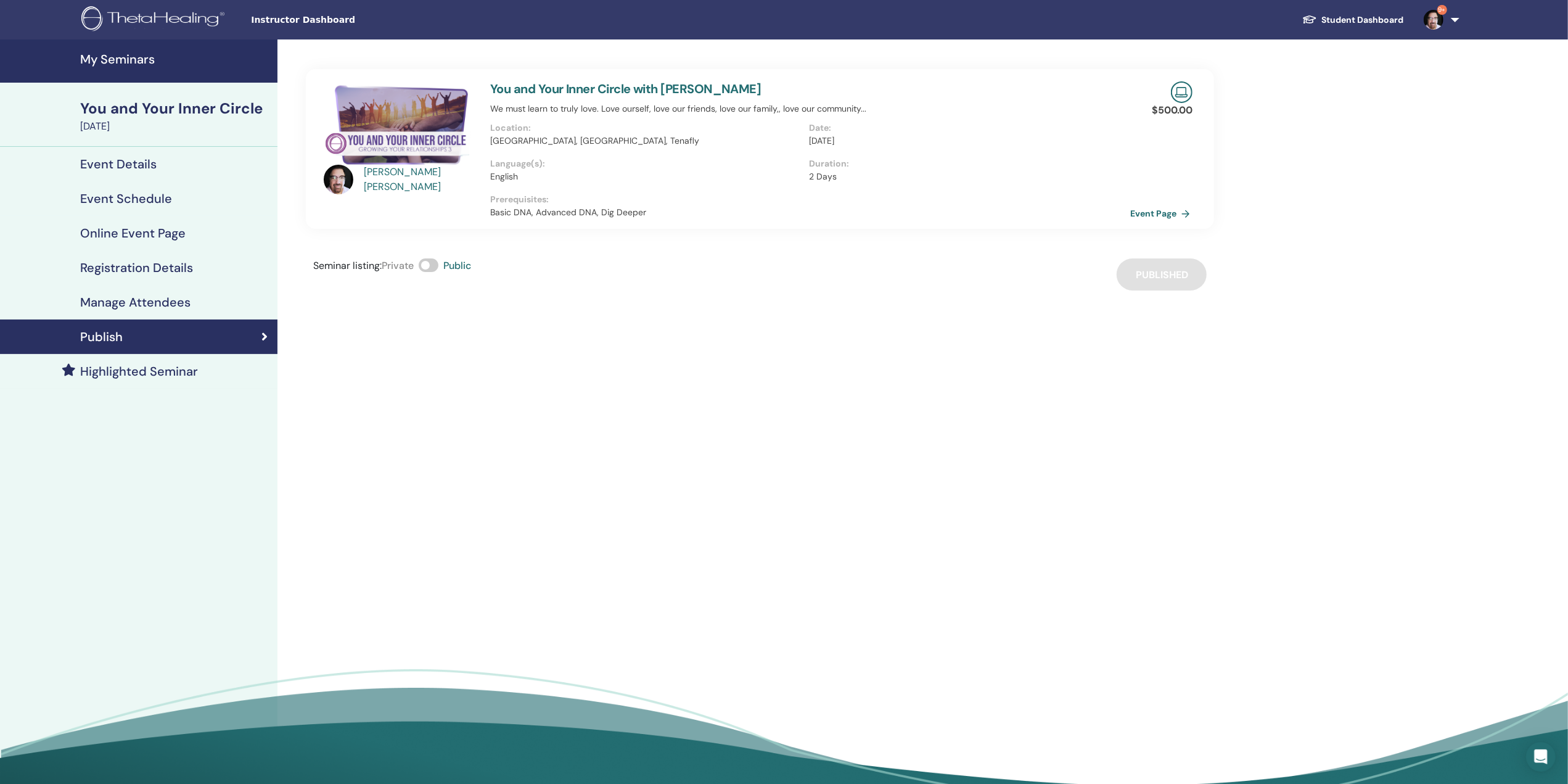
click at [1134, 211] on link "Event Page" at bounding box center [1163, 214] width 65 height 19
click at [101, 57] on h4 "My Seminars" at bounding box center [175, 59] width 190 height 15
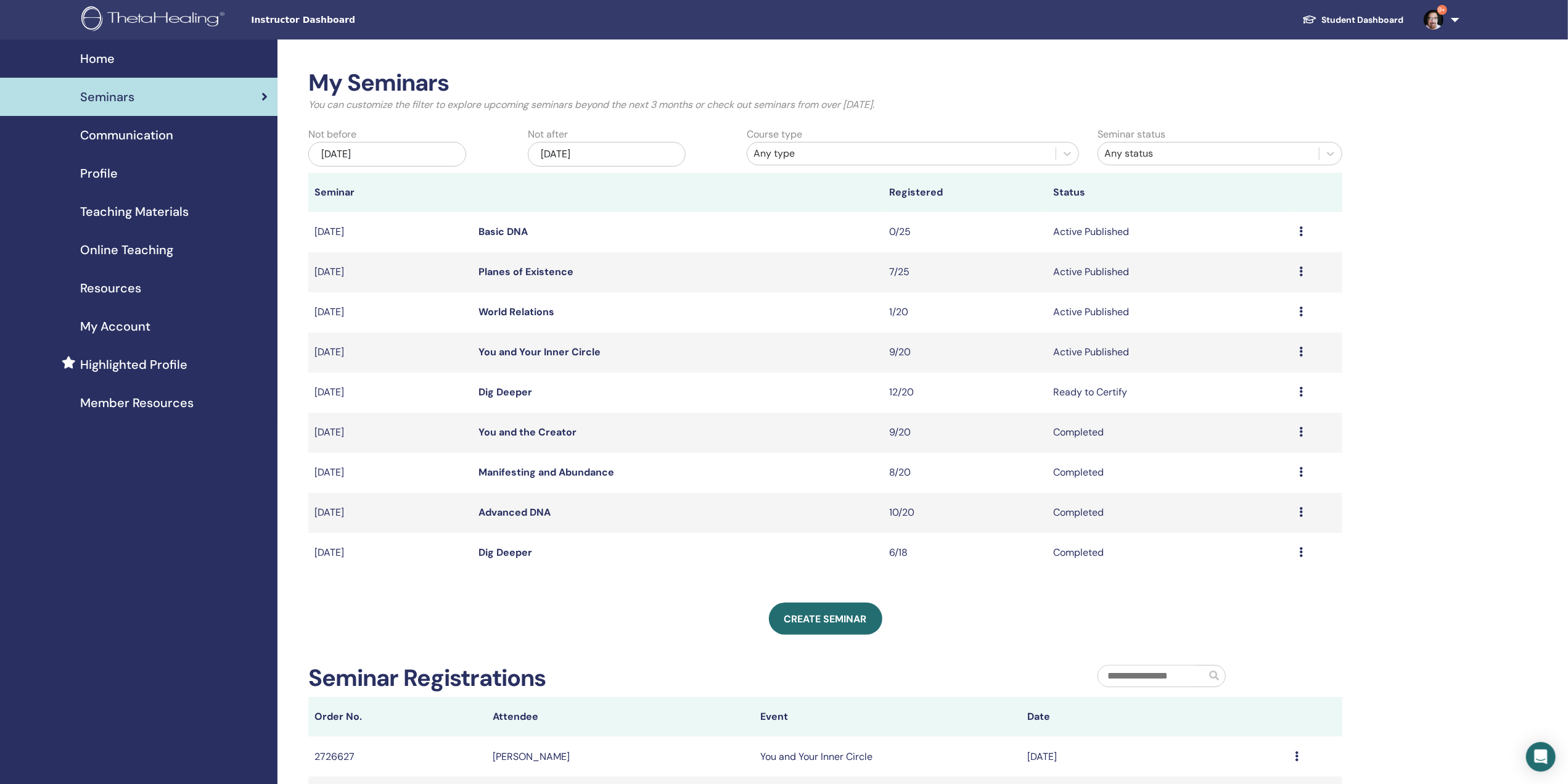
click at [505, 308] on link "World Relations" at bounding box center [516, 311] width 76 height 13
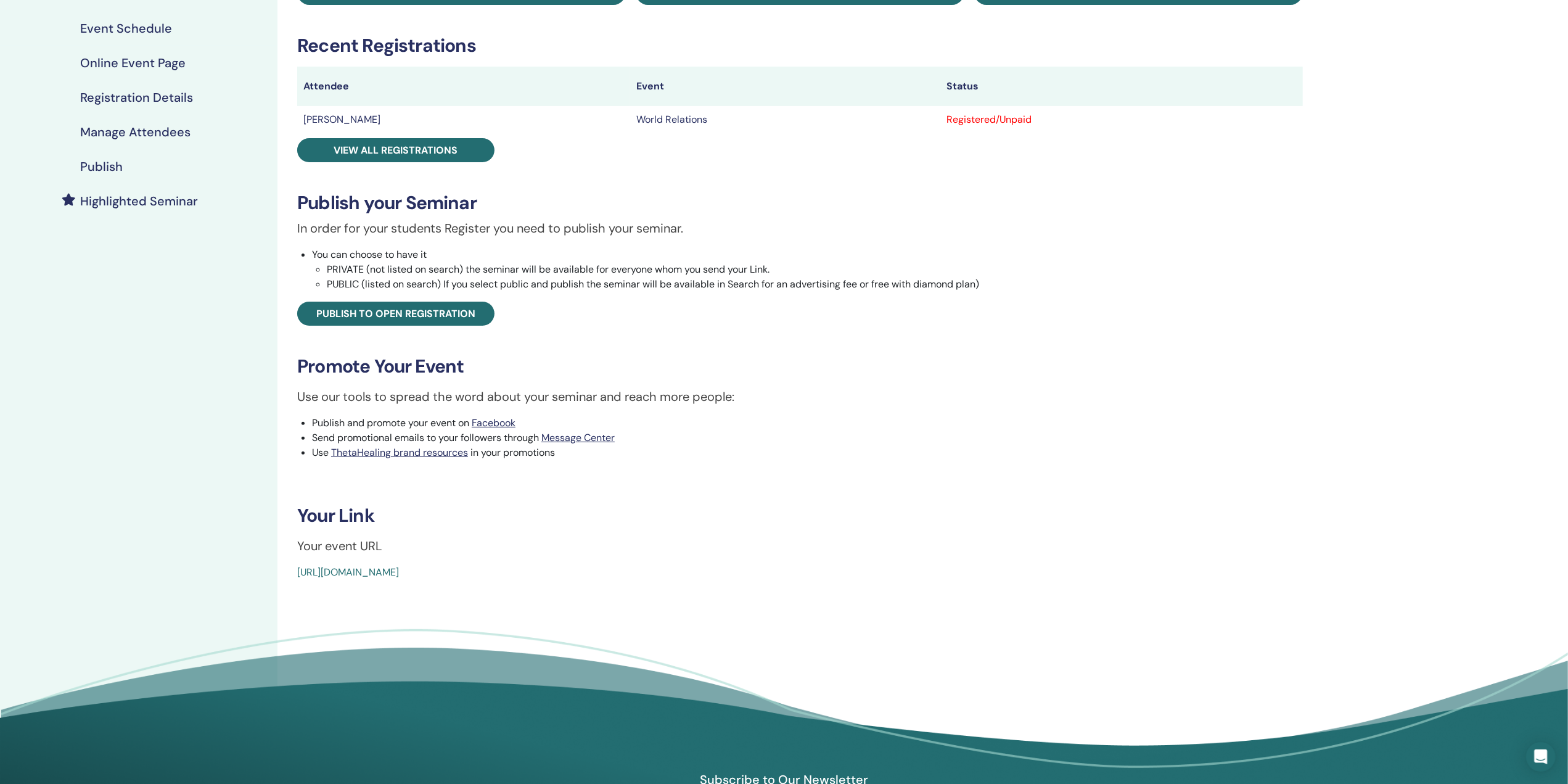
scroll to position [122, 0]
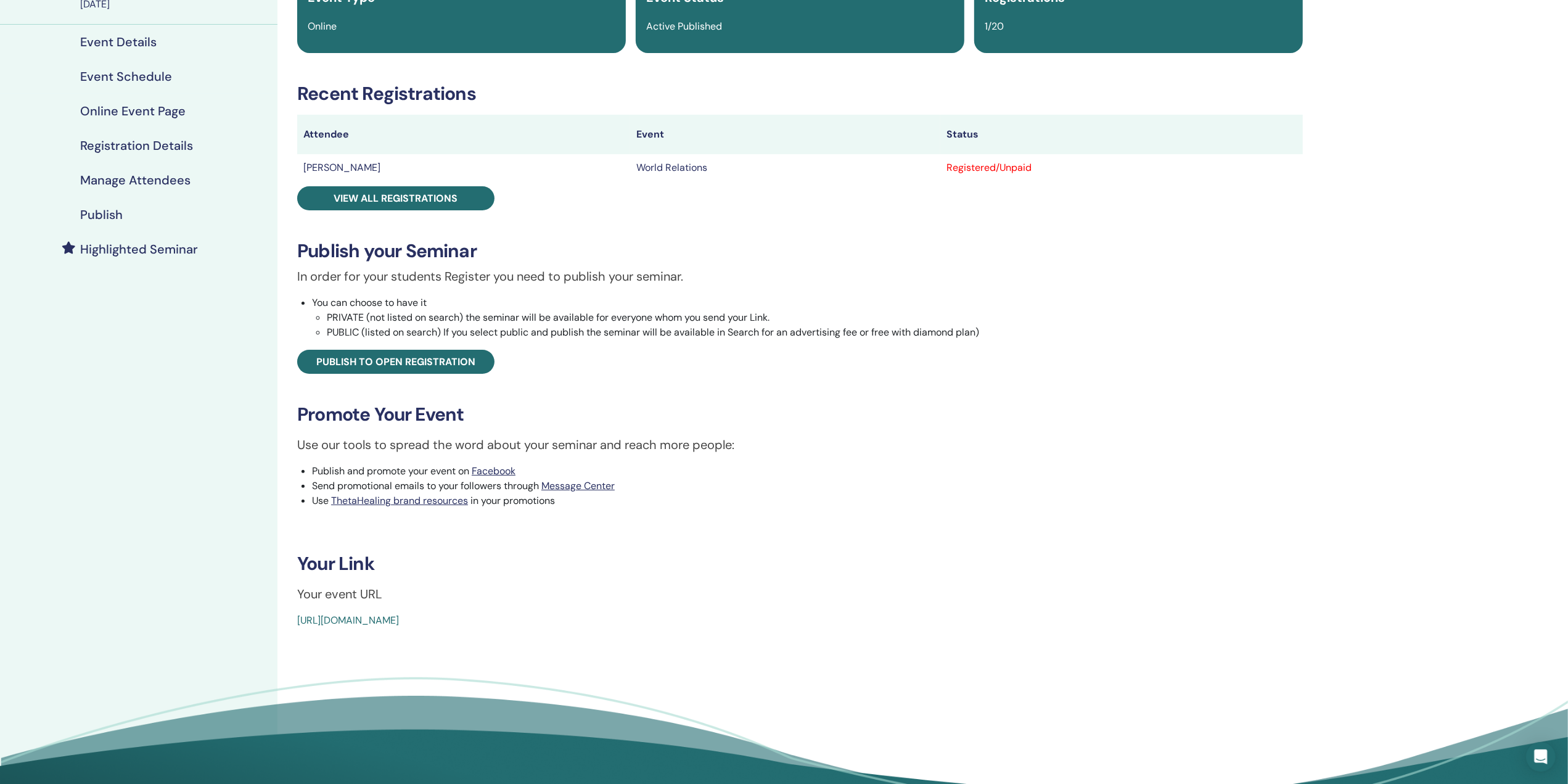
drag, startPoint x: 465, startPoint y: 620, endPoint x: 1081, endPoint y: 535, distance: 621.8
click at [1081, 535] on div "World Relations Event Type Online Event Status Active Published Registrations 1…" at bounding box center [800, 287] width 1031 height 681
drag, startPoint x: 409, startPoint y: 611, endPoint x: 961, endPoint y: 626, distance: 552.2
click at [967, 625] on div "[URL][DOMAIN_NAME]" at bounding box center [716, 620] width 838 height 15
click at [378, 620] on link "[URL][DOMAIN_NAME]" at bounding box center [348, 620] width 101 height 13
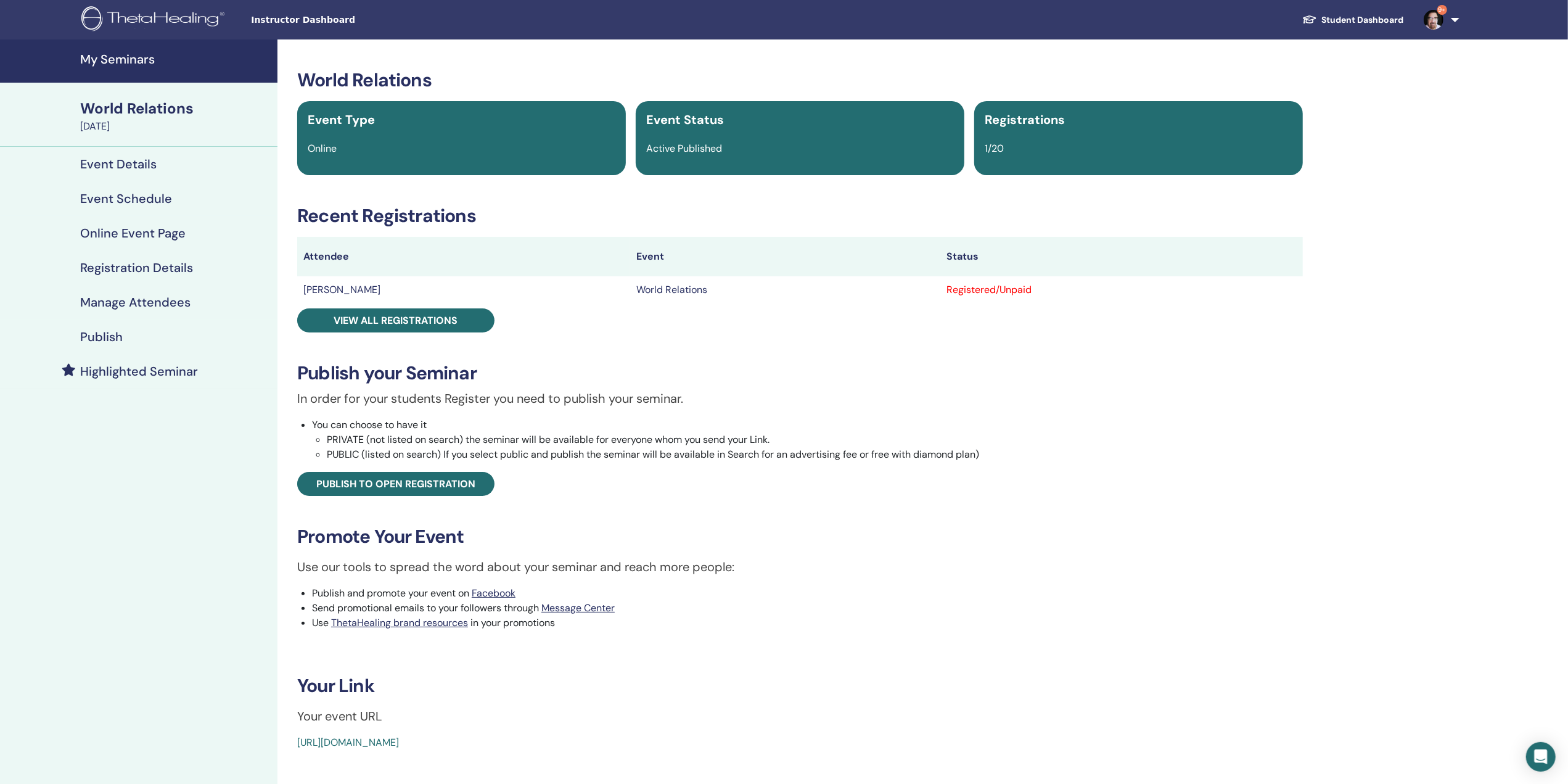
click at [119, 60] on h4 "My Seminars" at bounding box center [175, 59] width 190 height 15
